Goal: Check status

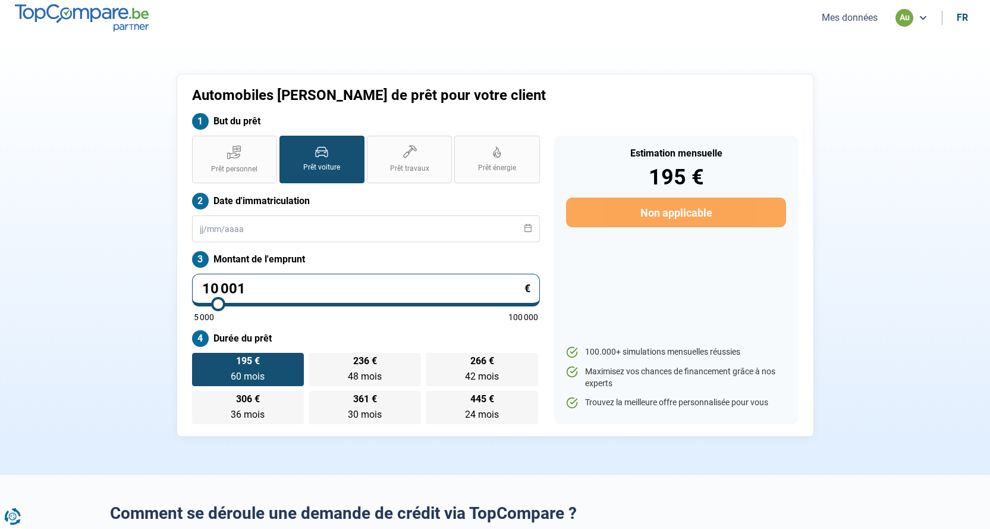
click at [855, 20] on button "Mes données" at bounding box center [849, 17] width 63 height 12
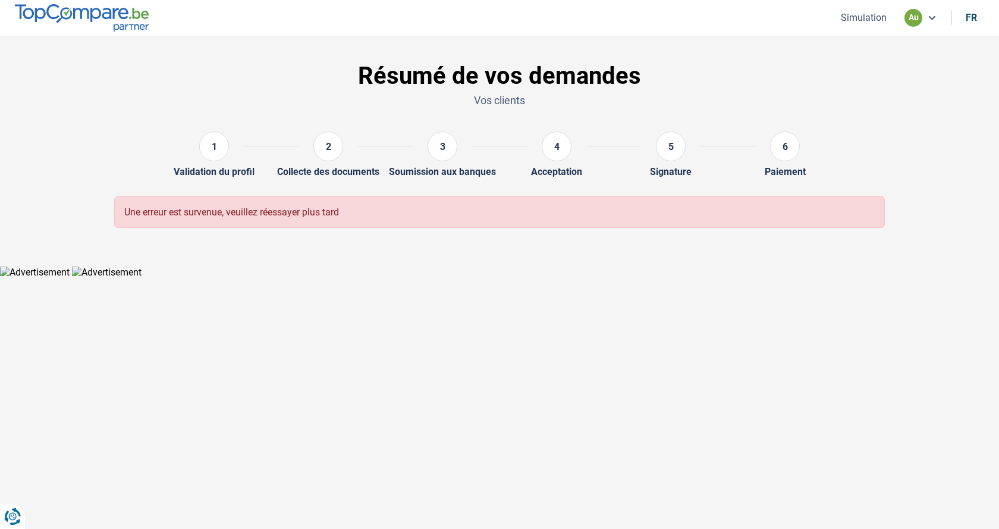
click at [228, 150] on div "1" at bounding box center [214, 146] width 30 height 30
click at [929, 13] on icon at bounding box center [932, 18] width 10 height 10
click at [880, 20] on button "Simulation" at bounding box center [863, 17] width 53 height 12
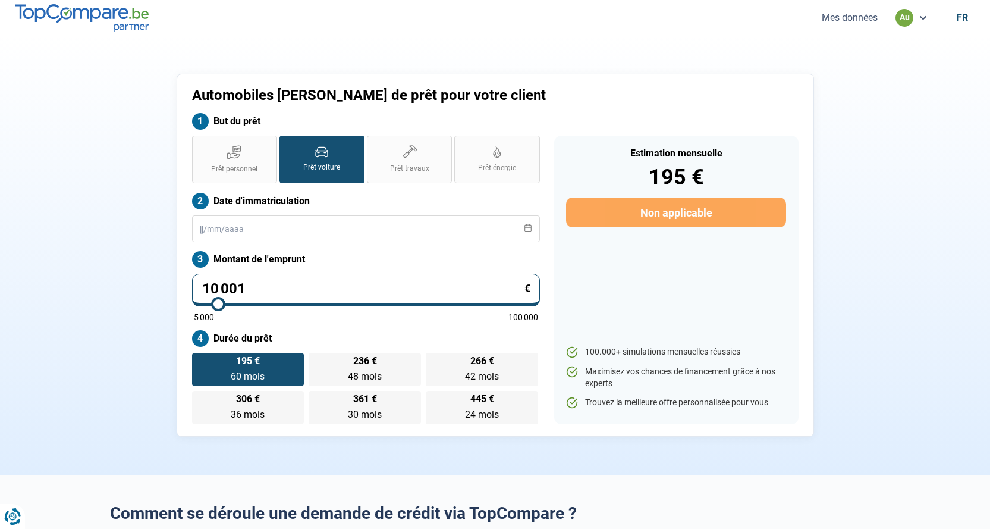
click at [855, 18] on button "Mes données" at bounding box center [849, 17] width 63 height 12
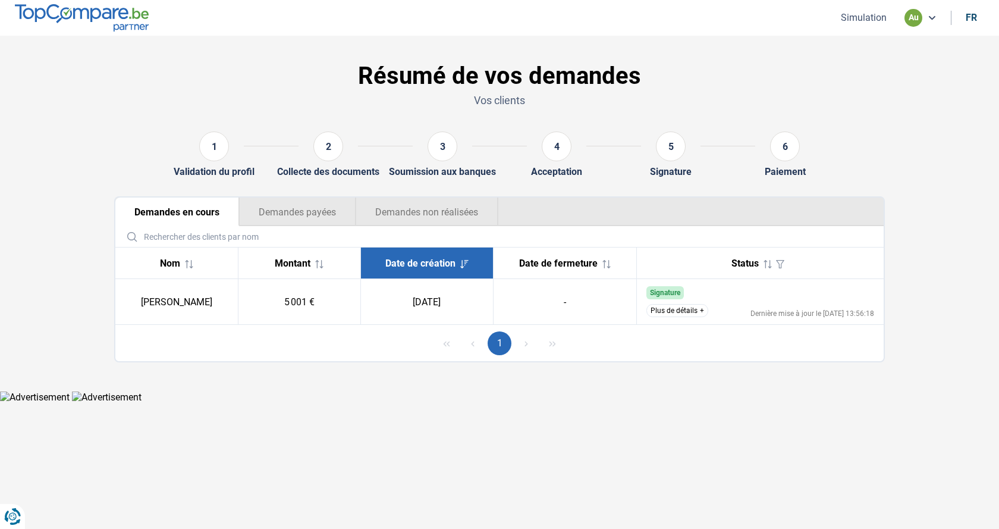
click at [696, 309] on button "Plus de détails" at bounding box center [677, 310] width 62 height 13
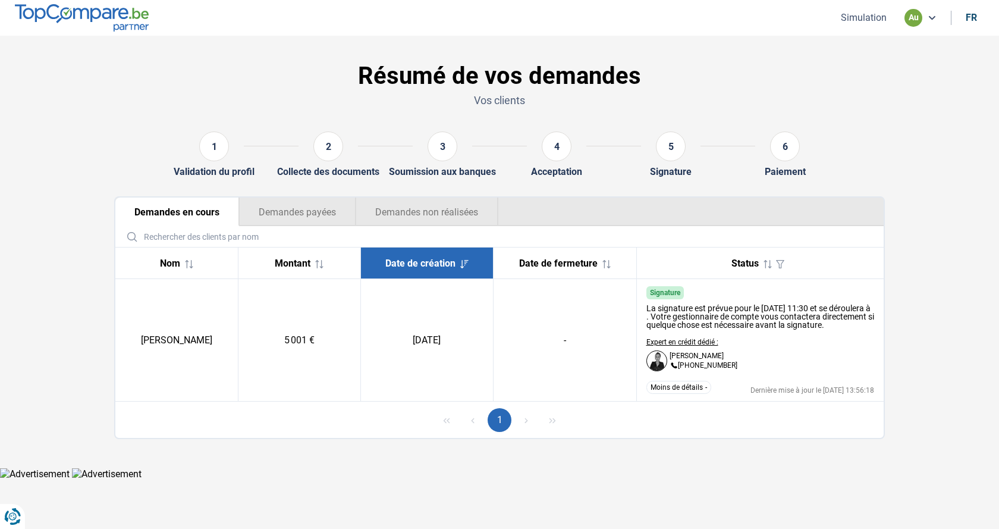
click at [571, 367] on td "-" at bounding box center [564, 340] width 143 height 122
click at [411, 200] on button "Demandes non réalisées" at bounding box center [427, 211] width 143 height 29
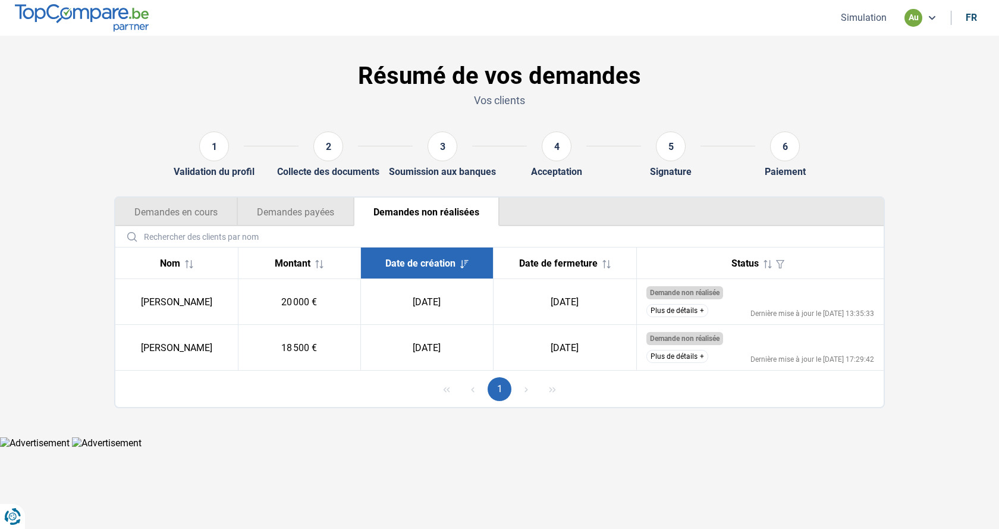
click at [298, 213] on button "Demandes payées" at bounding box center [295, 211] width 117 height 29
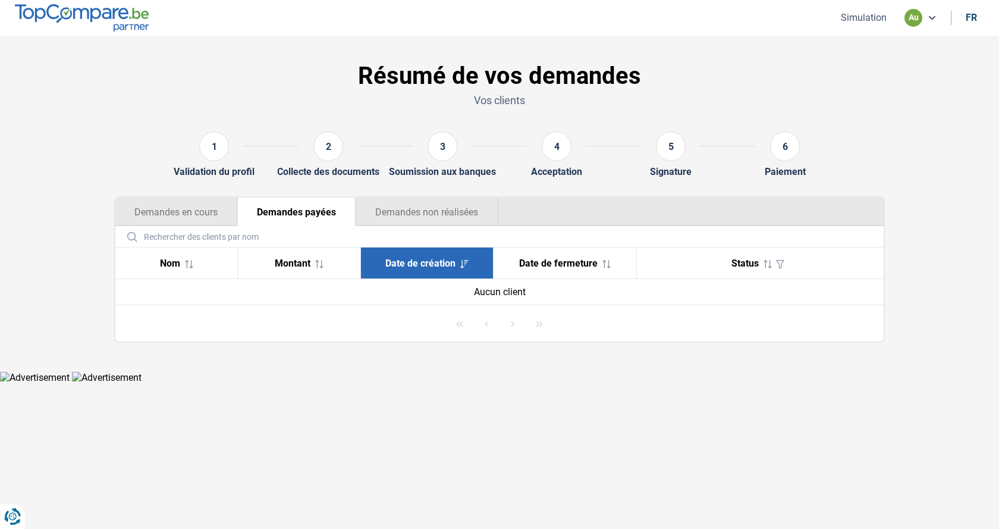
click at [181, 210] on button "Demandes en cours" at bounding box center [176, 211] width 122 height 29
